Goal: Answer question/provide support: Share knowledge or assist other users

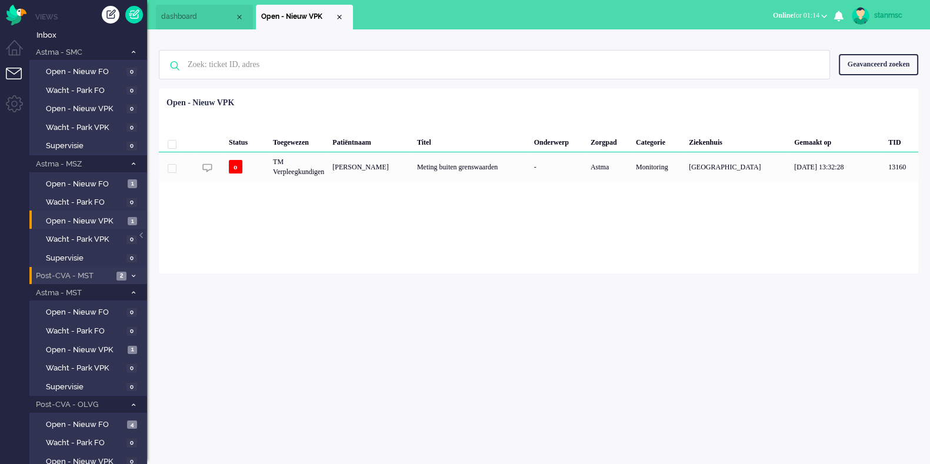
click at [86, 271] on span "Post-CVA - MST" at bounding box center [73, 275] width 79 height 11
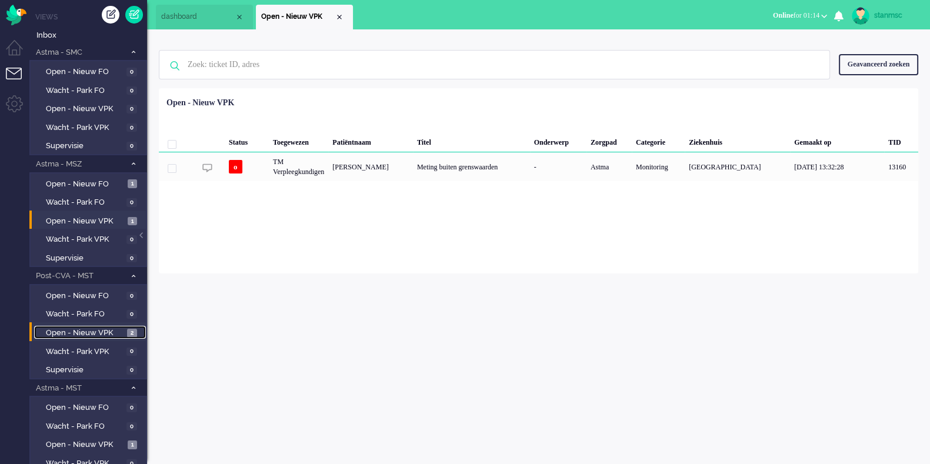
click at [94, 336] on span "Open - Nieuw VPK" at bounding box center [85, 332] width 78 height 11
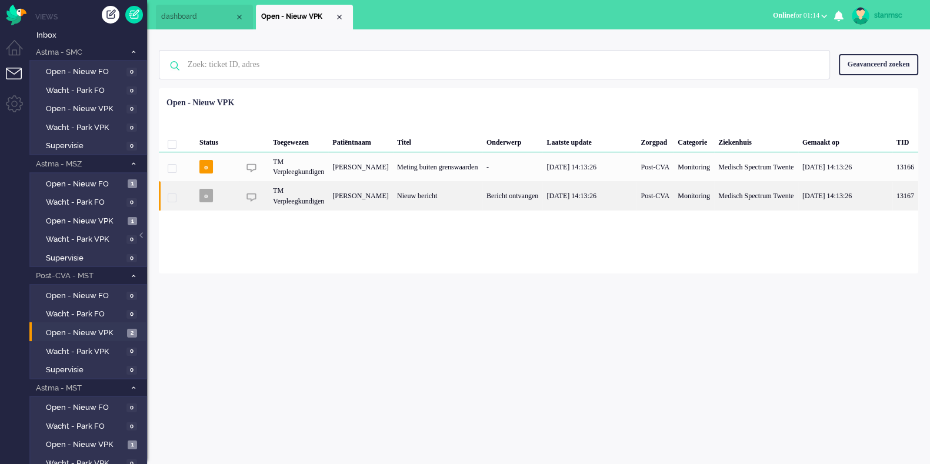
click at [382, 200] on div "[PERSON_NAME]" at bounding box center [360, 195] width 65 height 29
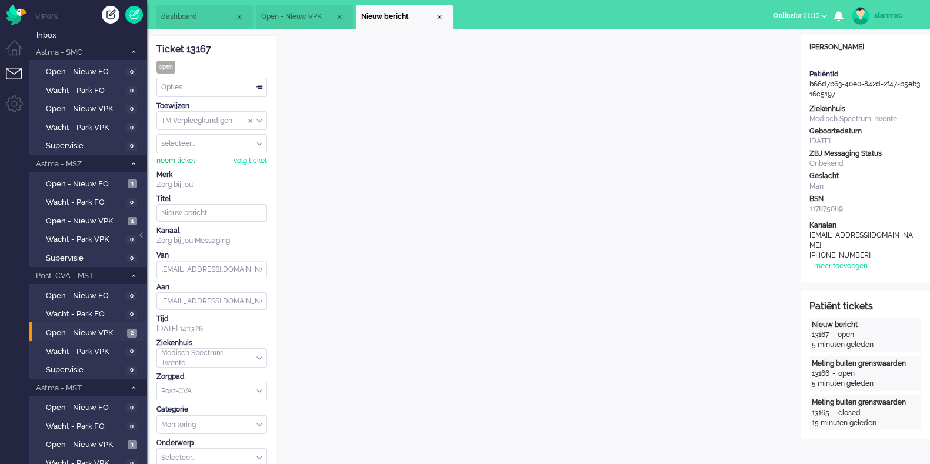
click at [178, 158] on div "neem ticket" at bounding box center [175, 161] width 39 height 10
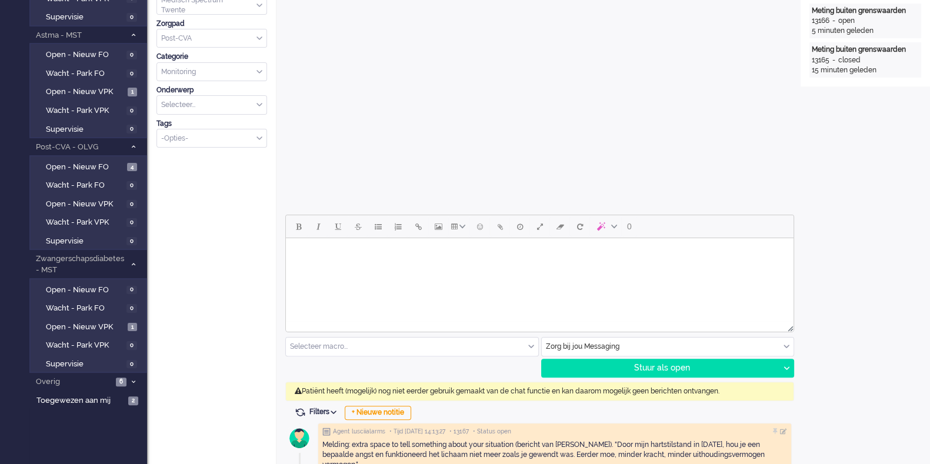
scroll to position [367, 0]
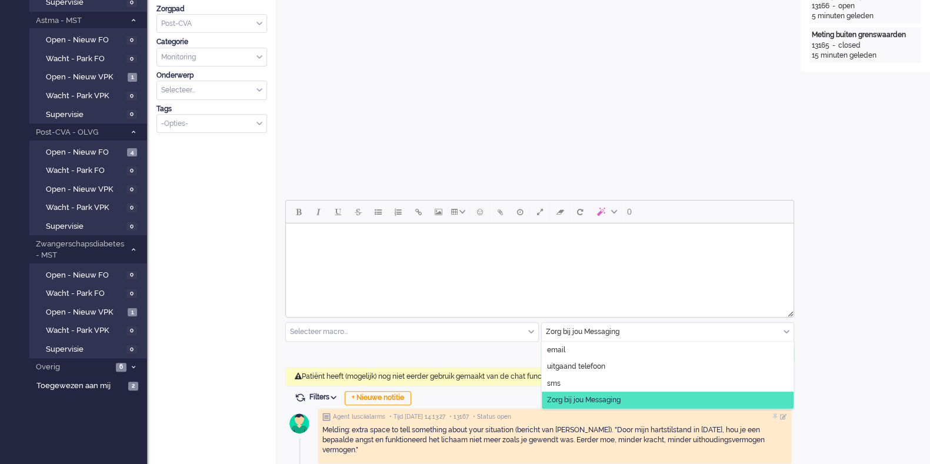
click at [783, 330] on div "Zorg bij jou Messaging" at bounding box center [667, 332] width 252 height 18
click at [600, 367] on span "uitgaand telefoon" at bounding box center [576, 367] width 58 height 10
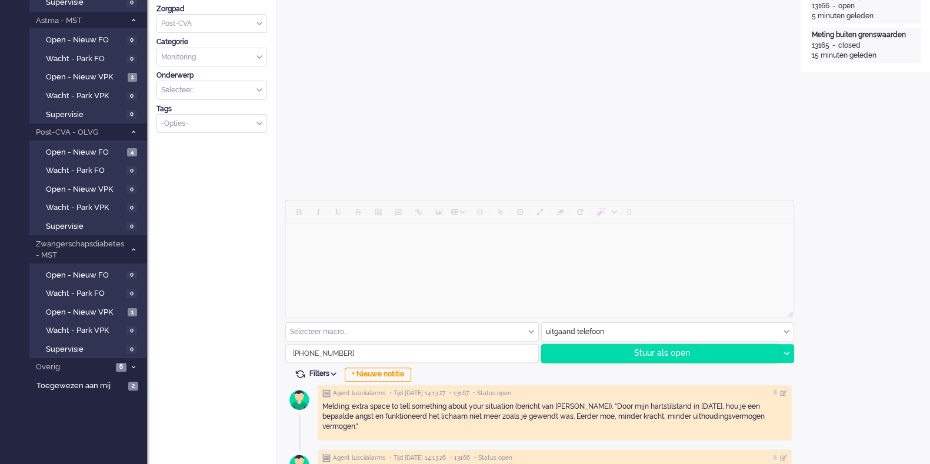
click at [650, 354] on div "Stuur als open" at bounding box center [660, 354] width 238 height 18
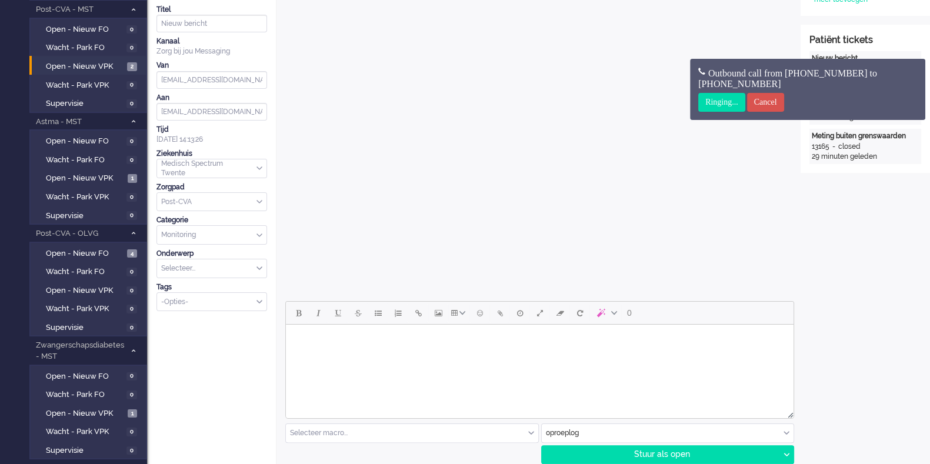
scroll to position [0, 0]
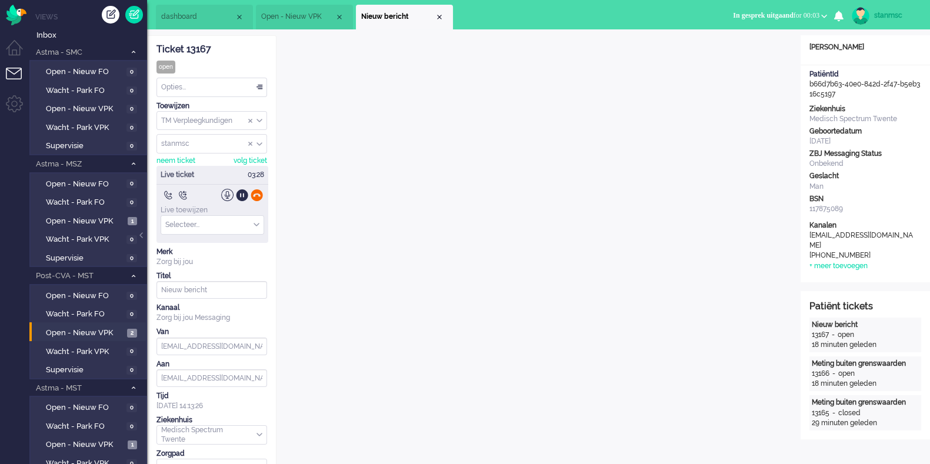
click at [256, 194] on div at bounding box center [256, 195] width 12 height 12
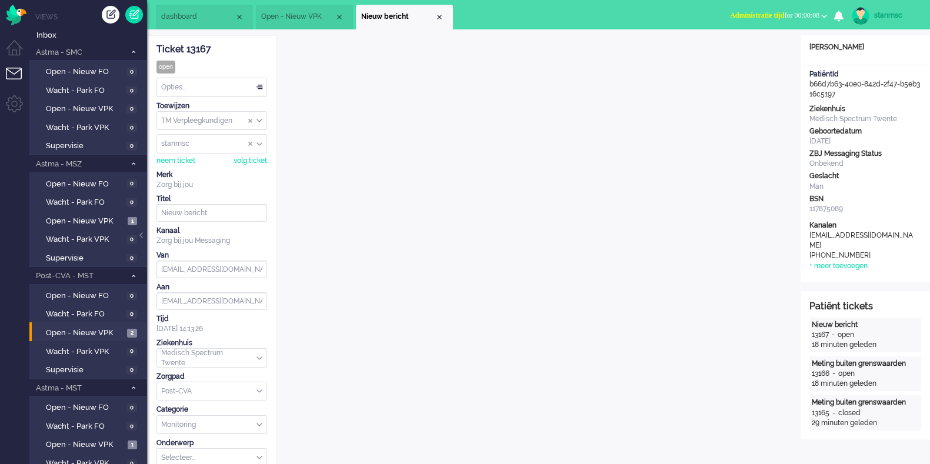
click at [202, 89] on div "Opties..." at bounding box center [211, 87] width 109 height 18
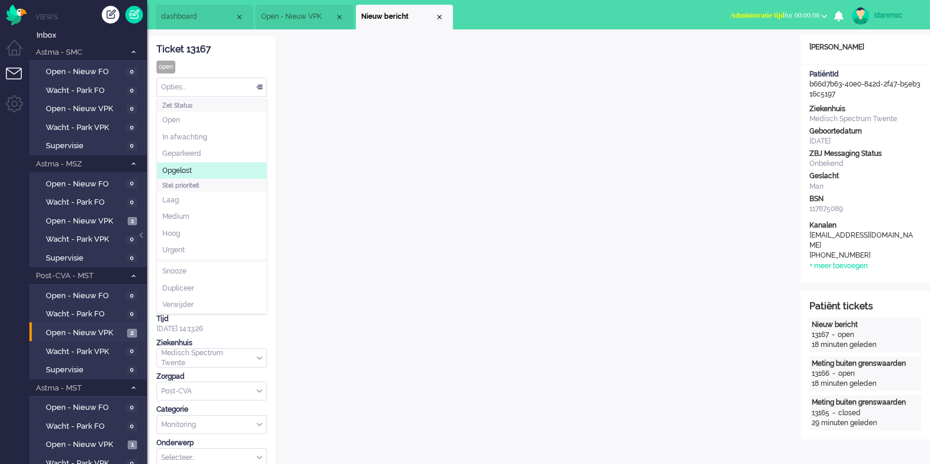
click at [193, 167] on li "Opgelost" at bounding box center [211, 170] width 109 height 17
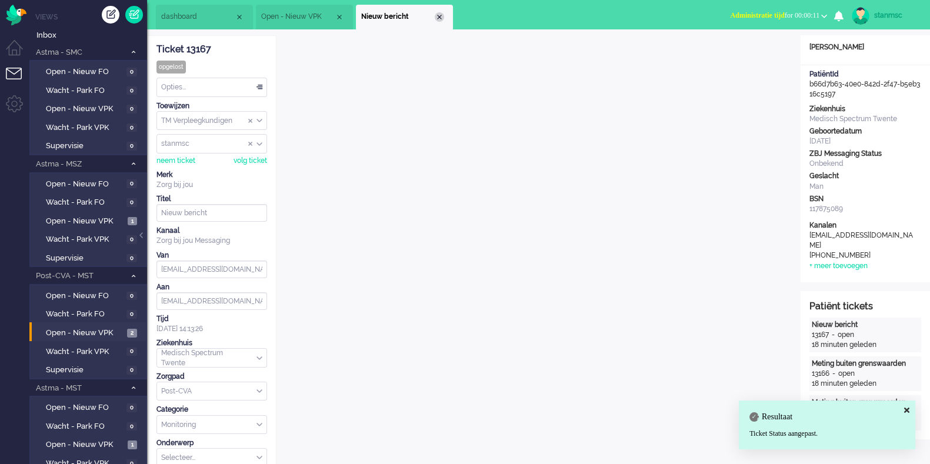
click at [438, 16] on div "Close tab" at bounding box center [438, 16] width 9 height 9
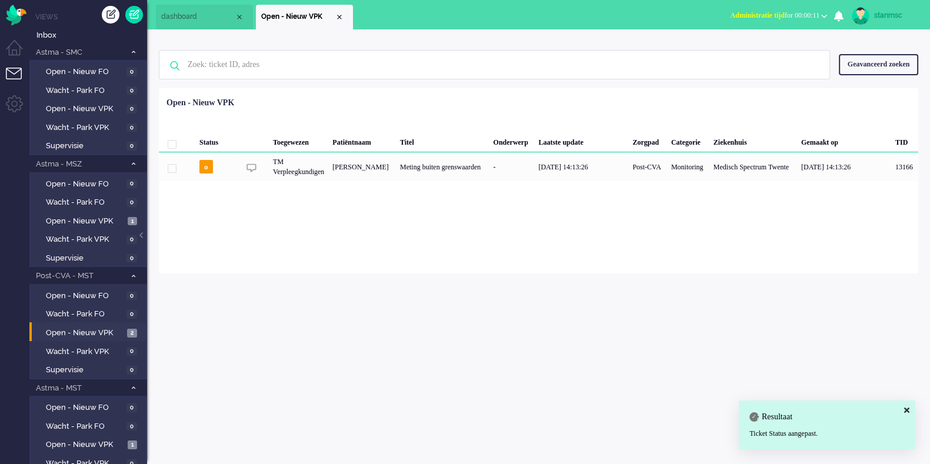
click at [823, 16] on b "button" at bounding box center [824, 16] width 6 height 4
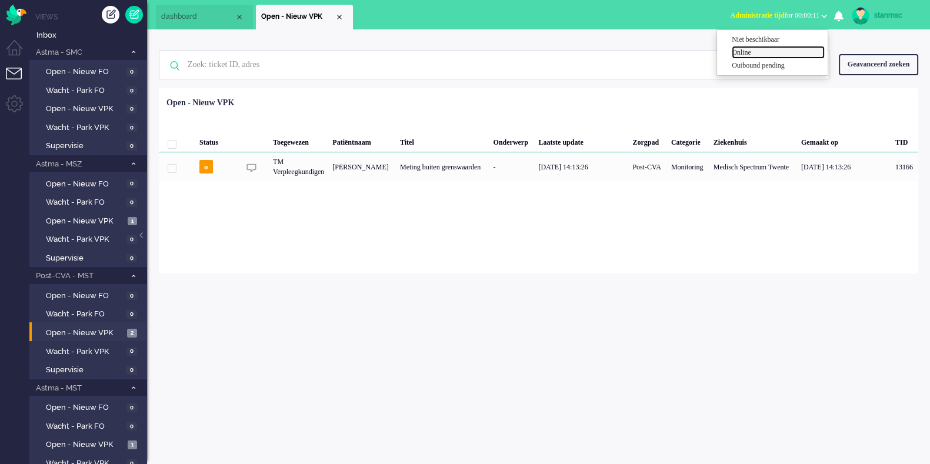
click at [764, 51] on label "Online" at bounding box center [777, 53] width 93 height 10
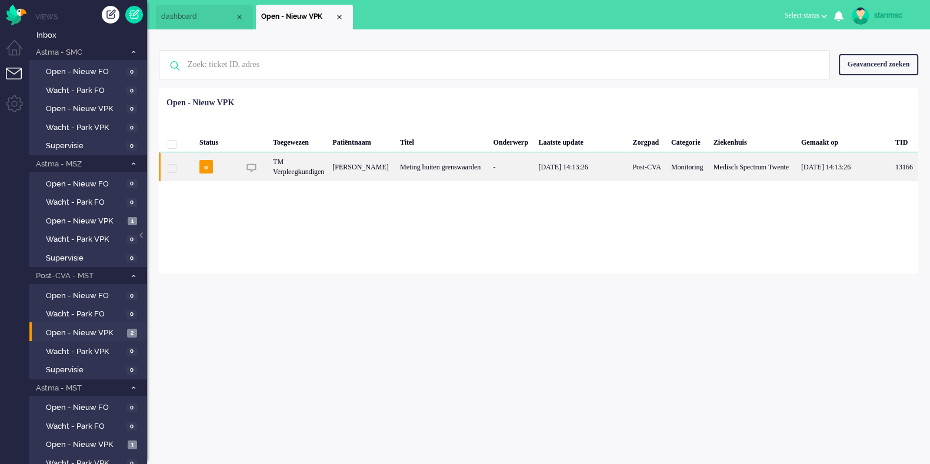
click at [362, 173] on div "[PERSON_NAME]" at bounding box center [362, 166] width 68 height 29
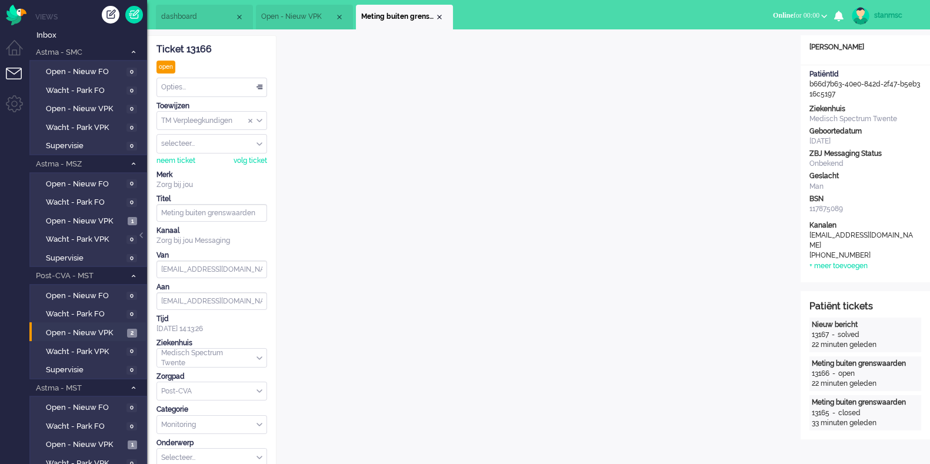
scroll to position [35, 0]
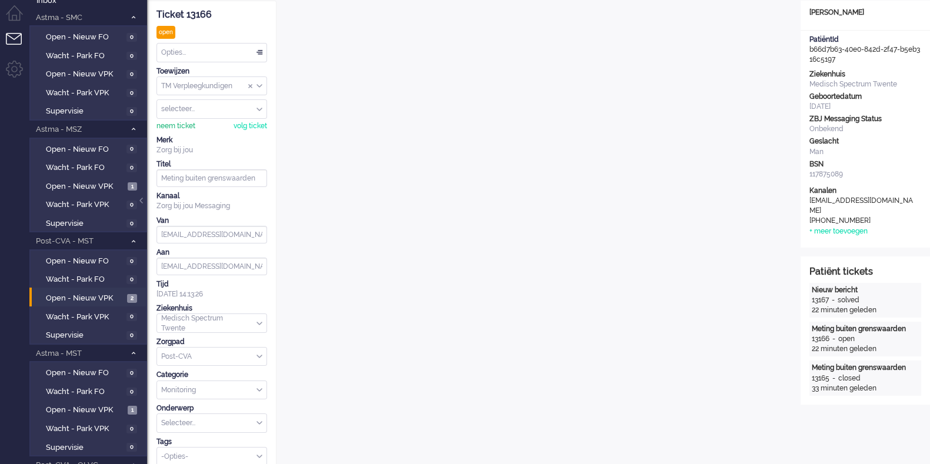
click at [181, 123] on div "neem ticket" at bounding box center [175, 126] width 39 height 10
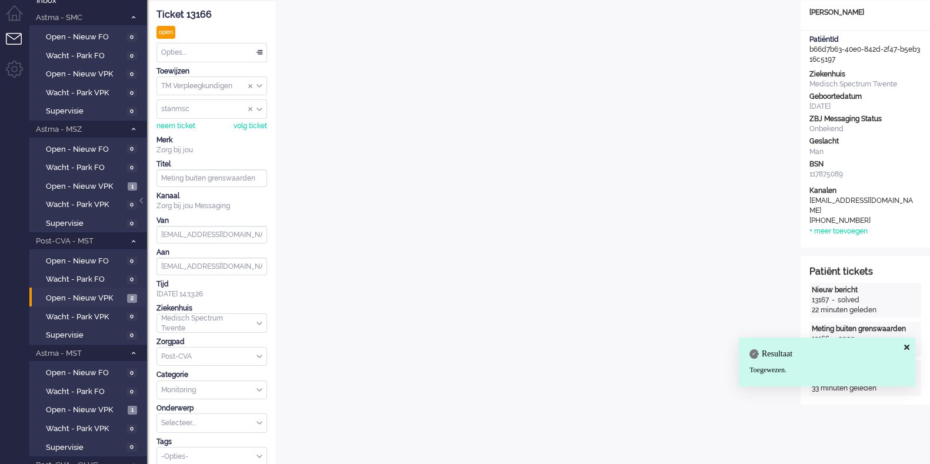
click at [206, 52] on div "Opties..." at bounding box center [211, 53] width 109 height 18
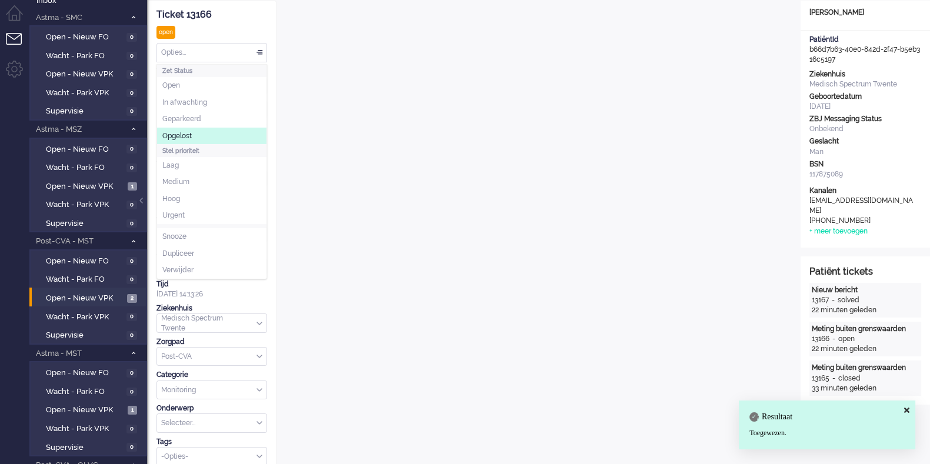
click at [196, 133] on li "Opgelost" at bounding box center [211, 136] width 109 height 17
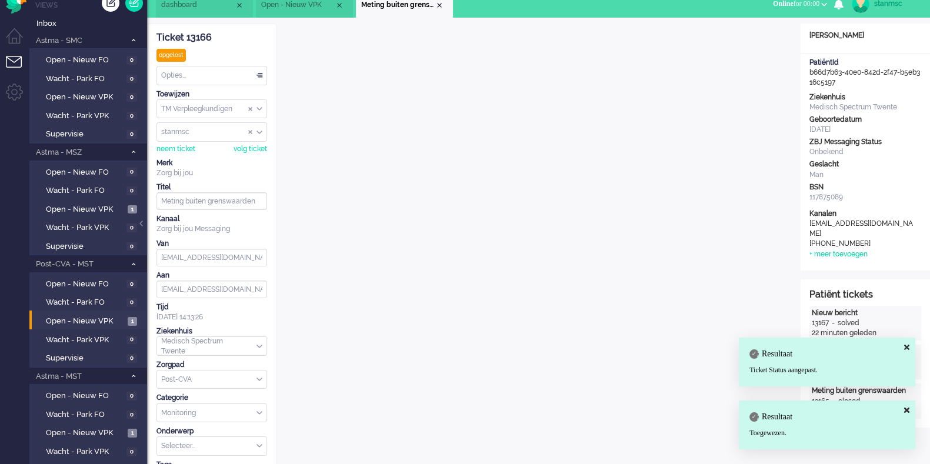
scroll to position [0, 0]
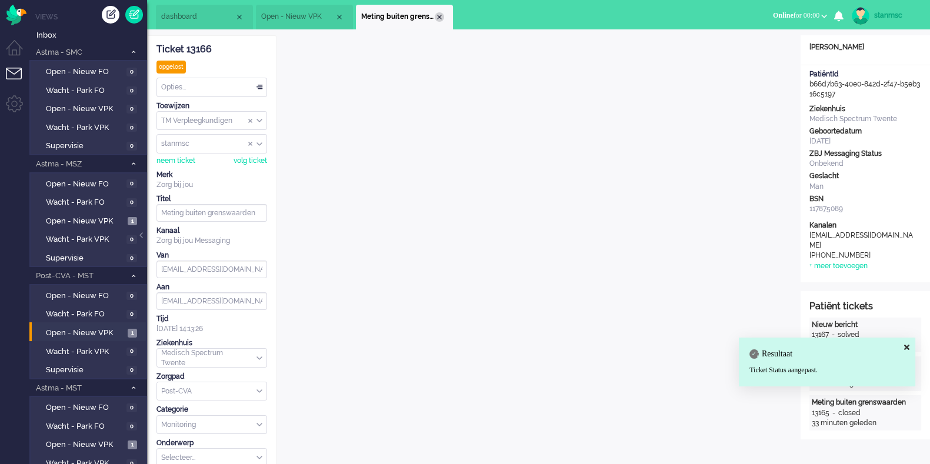
click at [441, 19] on div "Close tab" at bounding box center [438, 16] width 9 height 9
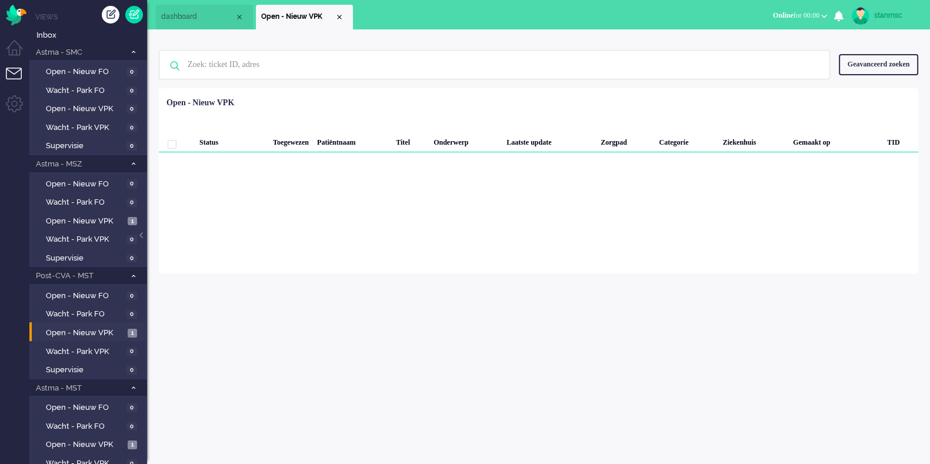
click at [209, 14] on span "dashboard" at bounding box center [197, 17] width 73 height 10
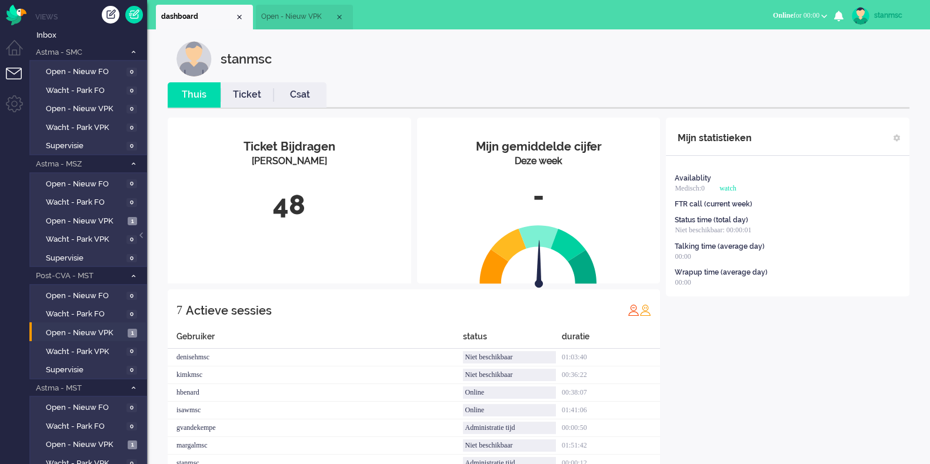
click at [244, 98] on link "Ticket" at bounding box center [246, 95] width 53 height 14
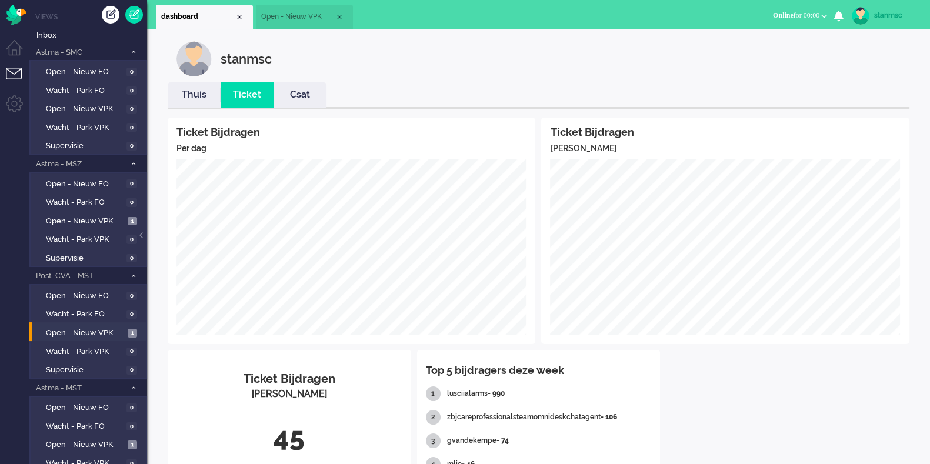
click at [188, 99] on link "Thuis" at bounding box center [194, 95] width 53 height 14
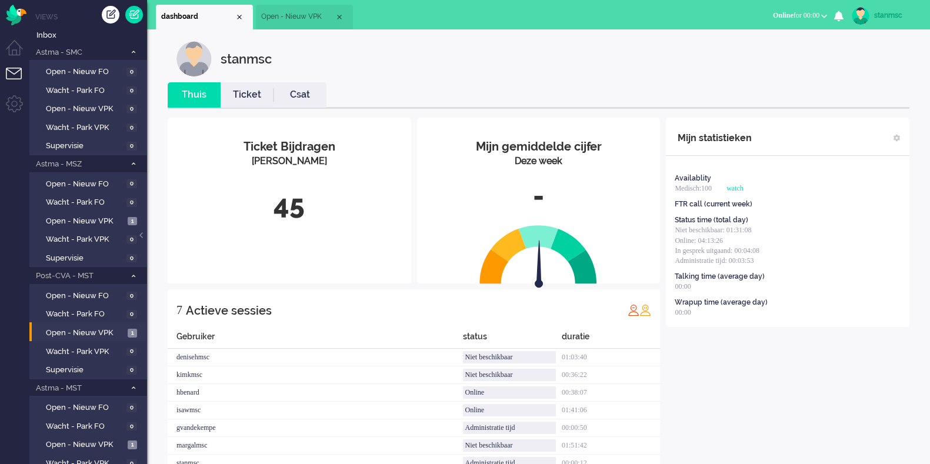
click at [291, 20] on span "Open - Nieuw VPK" at bounding box center [297, 17] width 73 height 10
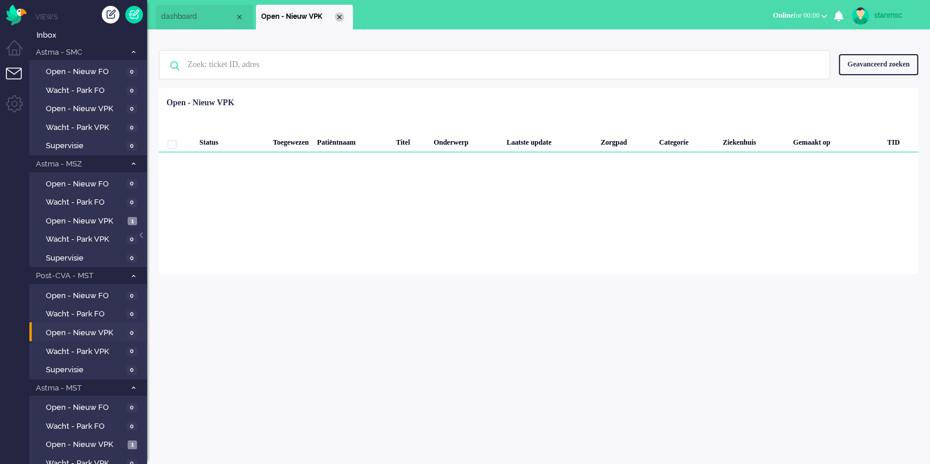
click at [339, 18] on div "Close tab" at bounding box center [339, 16] width 9 height 9
